Goal: Task Accomplishment & Management: Manage account settings

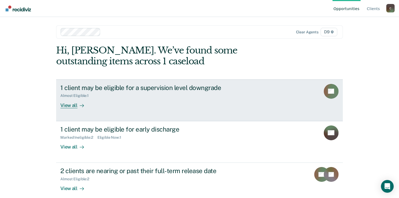
click at [65, 106] on div "View all" at bounding box center [75, 103] width 30 height 10
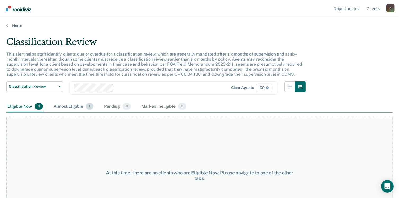
click at [70, 105] on div "Almost Eligible 1" at bounding box center [73, 107] width 42 height 12
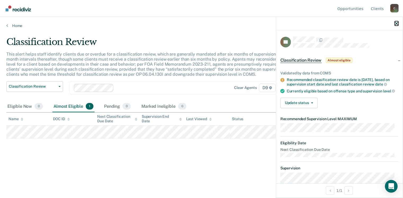
click at [396, 22] on icon "button" at bounding box center [396, 24] width 4 height 4
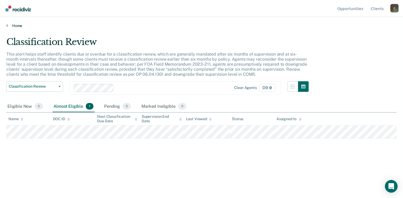
click at [6, 25] on icon at bounding box center [7, 25] width 2 height 4
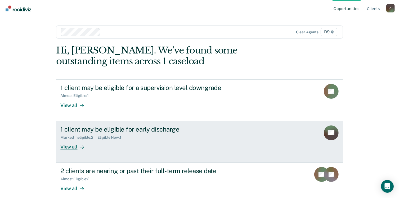
click at [69, 146] on div "View all" at bounding box center [75, 144] width 30 height 10
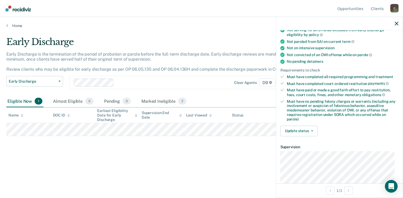
scroll to position [132, 0]
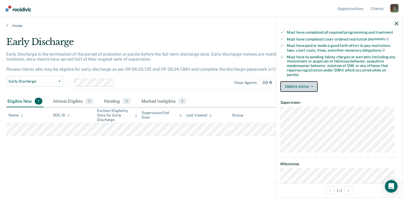
click at [309, 85] on button "Update status" at bounding box center [298, 86] width 37 height 11
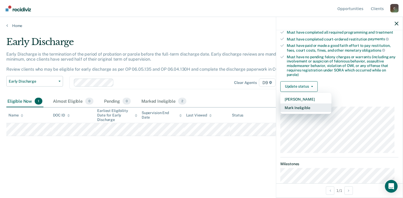
click at [305, 107] on button "Mark Ineligible" at bounding box center [305, 107] width 51 height 8
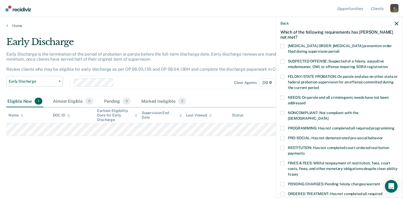
scroll to position [0, 0]
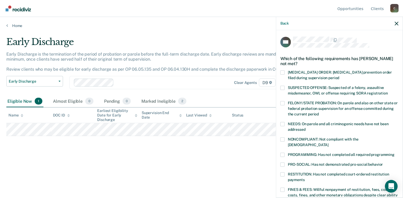
click at [284, 123] on span at bounding box center [282, 124] width 4 height 4
click at [305, 128] on input "NEEDS: On parole and all criminogenic needs have not been addressed" at bounding box center [305, 128] width 0 height 0
click at [284, 123] on span at bounding box center [282, 124] width 4 height 4
click at [305, 128] on input "NEEDS: On parole and all criminogenic needs have not been addressed" at bounding box center [305, 128] width 0 height 0
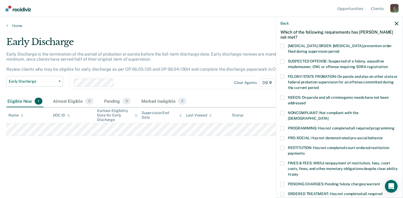
click at [283, 113] on span at bounding box center [282, 113] width 4 height 4
click at [328, 116] on input "NONCOMPLIANT: Not compliant with the [DEMOGRAPHIC_DATA]" at bounding box center [328, 116] width 0 height 0
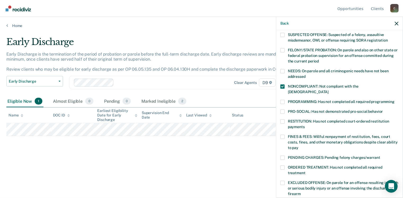
scroll to position [79, 0]
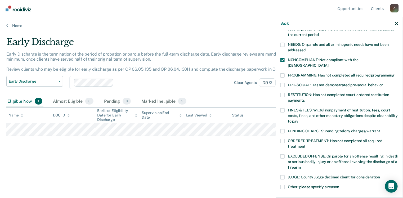
click at [283, 185] on span at bounding box center [282, 187] width 4 height 4
click at [339, 185] on input "Other: please specify a reason" at bounding box center [339, 185] width 0 height 0
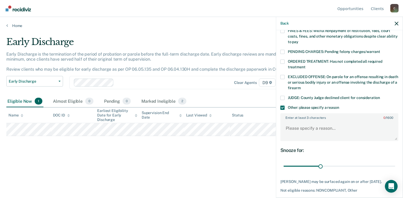
scroll to position [177, 0]
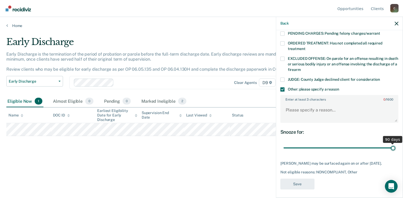
drag, startPoint x: 318, startPoint y: 142, endPoint x: 393, endPoint y: 142, distance: 74.9
type input "90"
click at [393, 143] on input "range" at bounding box center [339, 147] width 112 height 9
click at [313, 109] on textarea "Enter at least 3 characters 0 / 1600" at bounding box center [339, 113] width 117 height 20
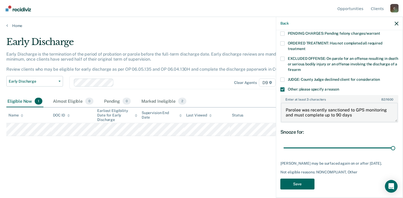
type textarea "Parolee was recently sanctioned to GPS monitoring and must complete up to 90 da…"
click at [300, 179] on button "Save" at bounding box center [297, 184] width 34 height 11
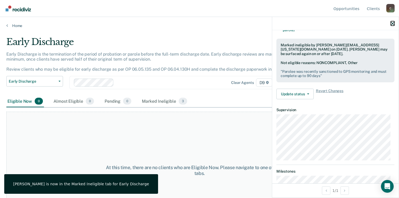
click at [391, 22] on icon "button" at bounding box center [392, 24] width 4 height 4
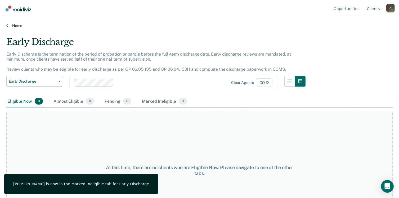
click at [11, 27] on link "Home" at bounding box center [199, 25] width 386 height 5
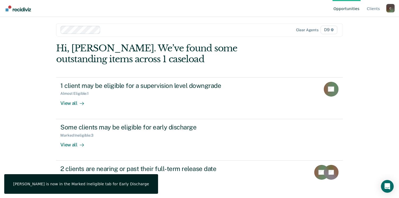
scroll to position [6, 0]
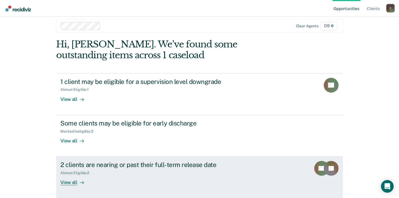
click at [71, 182] on div "View all" at bounding box center [75, 180] width 30 height 10
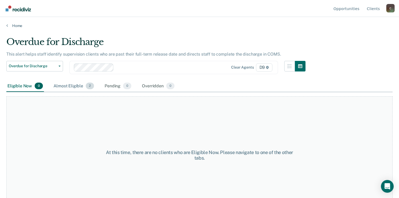
click at [71, 84] on div "Almost Eligible 2" at bounding box center [73, 86] width 43 height 12
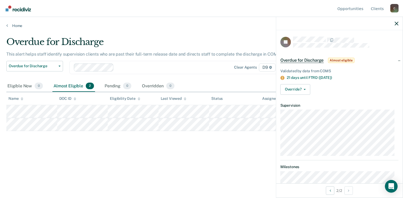
click at [130, 156] on div "Overdue for Discharge This alert helps staff identify supervision clients who a…" at bounding box center [201, 98] width 390 height 122
click at [13, 28] on main "Overdue for Discharge This alert helps staff identify supervision clients who a…" at bounding box center [201, 112] width 403 height 168
click at [13, 25] on link "Home" at bounding box center [201, 25] width 390 height 5
